Goal: Information Seeking & Learning: Check status

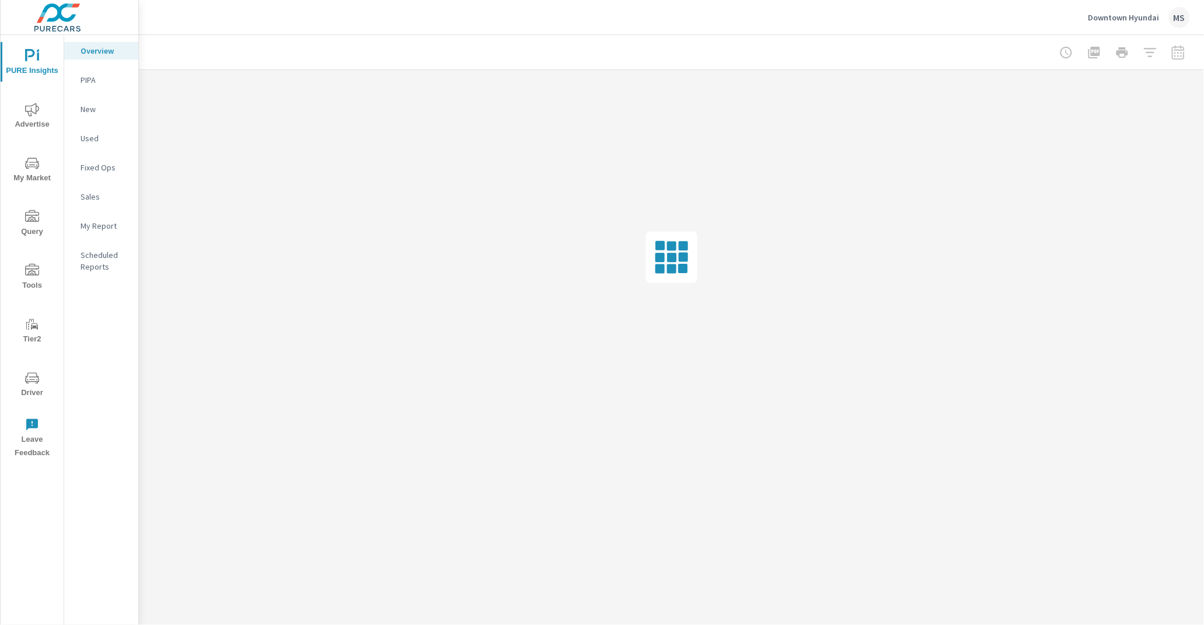
click at [33, 379] on icon "nav menu" at bounding box center [32, 378] width 14 height 14
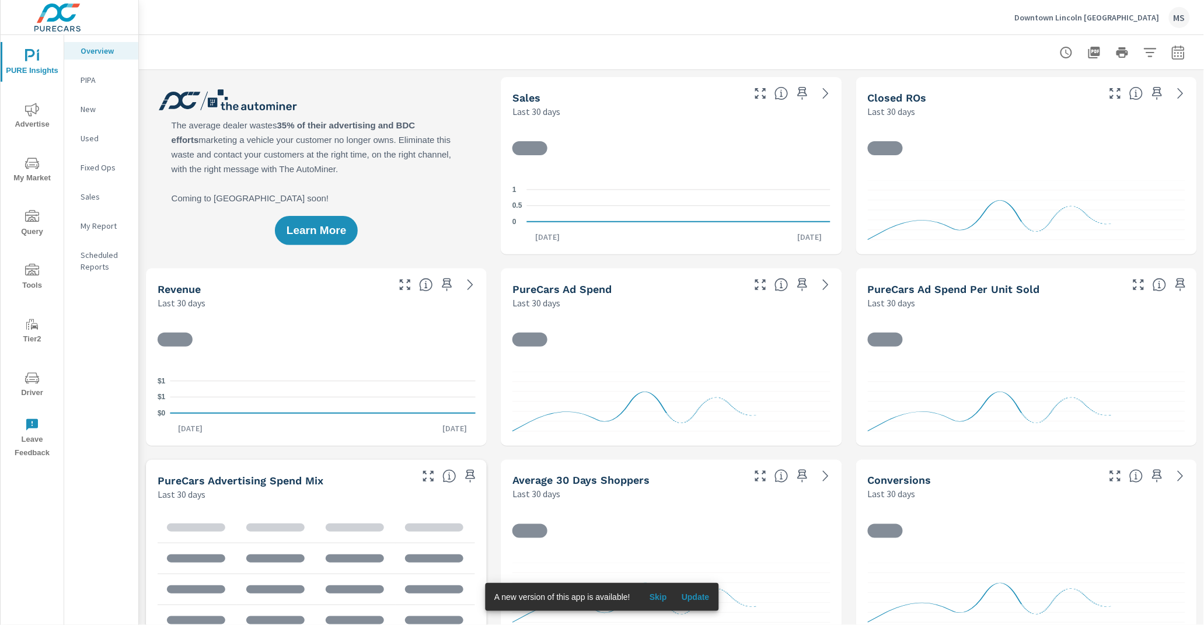
click at [29, 378] on icon "nav menu" at bounding box center [32, 378] width 14 height 14
